Goal: Find specific page/section: Find specific page/section

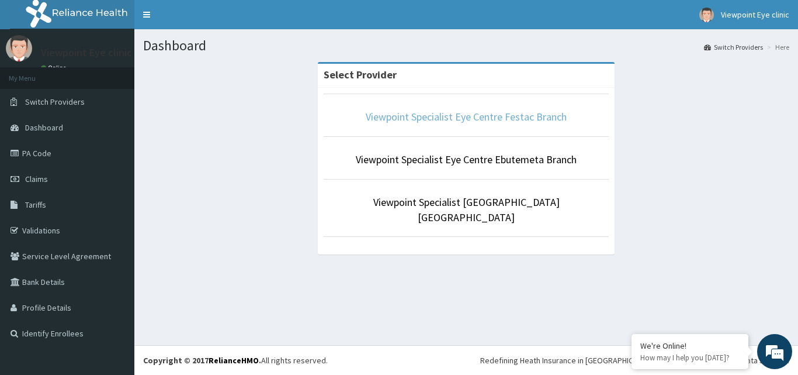
click at [500, 120] on link "Viewpoint Specialist Eye Centre Festac Branch" at bounding box center [466, 116] width 201 height 13
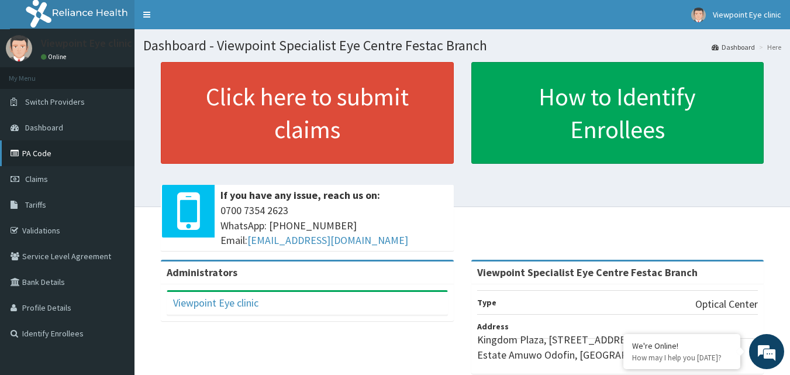
click at [54, 155] on link "PA Code" at bounding box center [67, 153] width 134 height 26
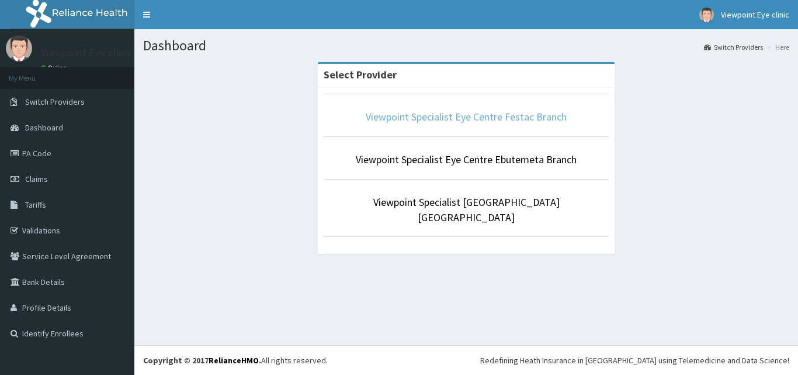
click at [521, 120] on link "Viewpoint Specialist Eye Centre Festac Branch" at bounding box center [466, 116] width 201 height 13
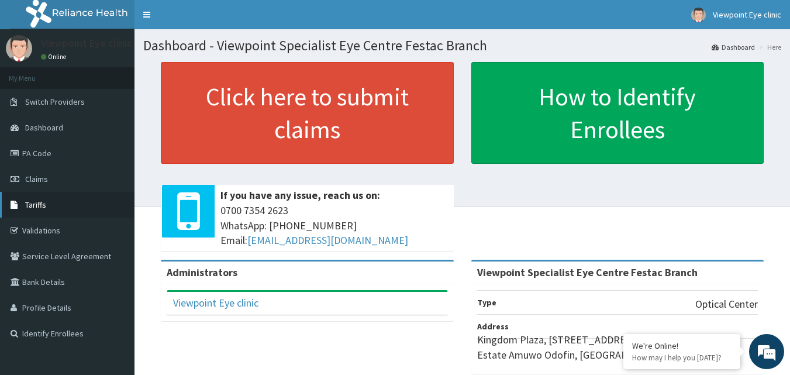
click at [65, 205] on link "Tariffs" at bounding box center [67, 205] width 134 height 26
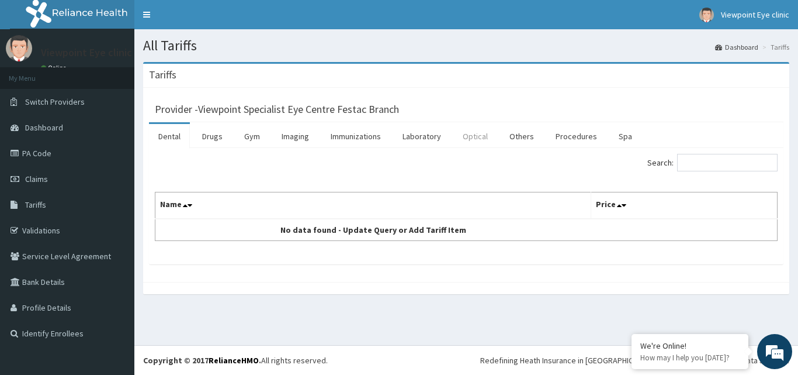
click at [480, 139] on link "Optical" at bounding box center [475, 136] width 44 height 25
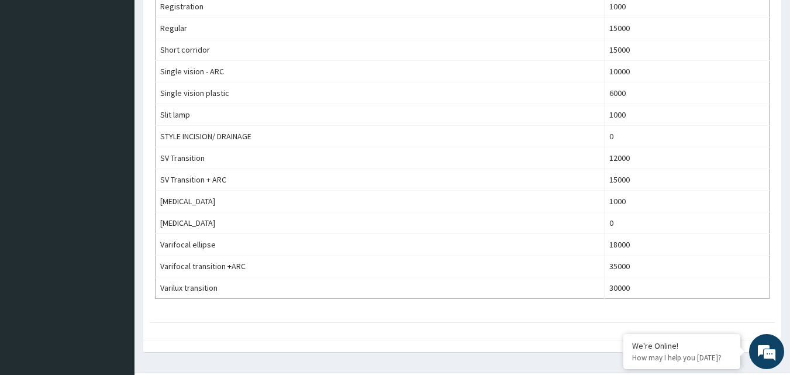
scroll to position [701, 0]
